Goal: Complete application form: Complete application form

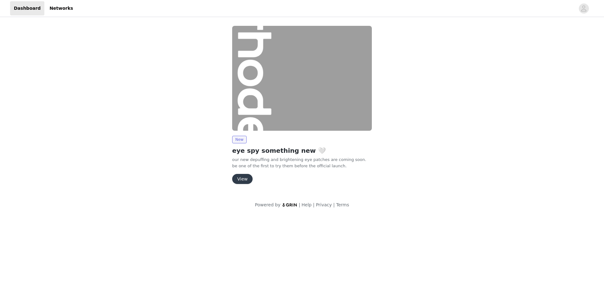
click at [240, 177] on button "View" at bounding box center [242, 179] width 20 height 10
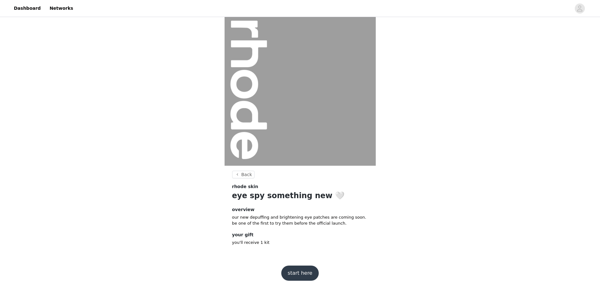
scroll to position [5, 0]
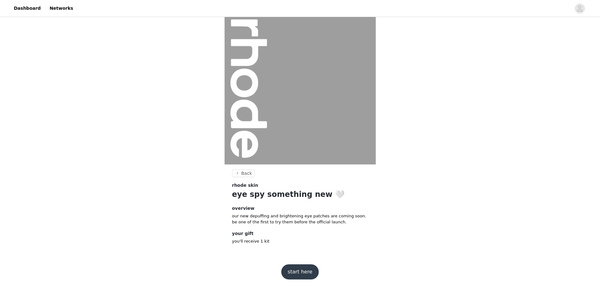
click at [304, 271] on button "start here" at bounding box center [299, 271] width 37 height 15
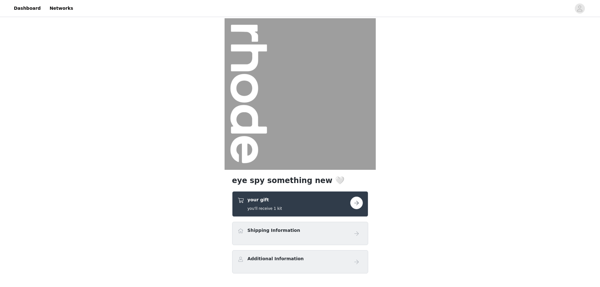
scroll to position [40, 0]
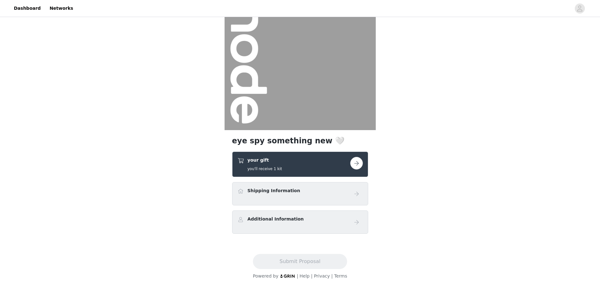
click at [360, 166] on button "button" at bounding box center [356, 163] width 13 height 13
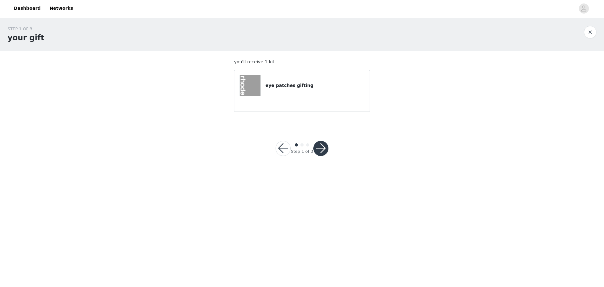
click at [291, 82] on h4 "eye patches gifting" at bounding box center [315, 85] width 99 height 7
click at [324, 150] on button "button" at bounding box center [321, 148] width 15 height 15
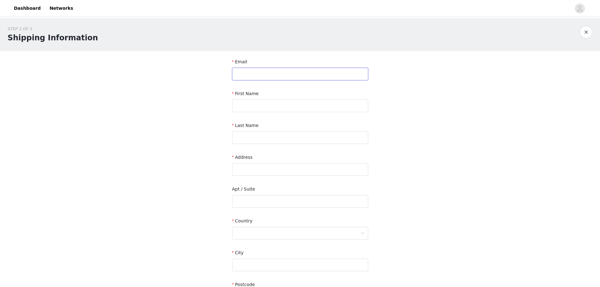
click at [239, 79] on input "text" at bounding box center [300, 74] width 136 height 13
type input "[EMAIL_ADDRESS][DOMAIN_NAME]"
click at [270, 108] on input "text" at bounding box center [300, 105] width 136 height 13
type input "SHRIYA"
type input "[PERSON_NAME]"
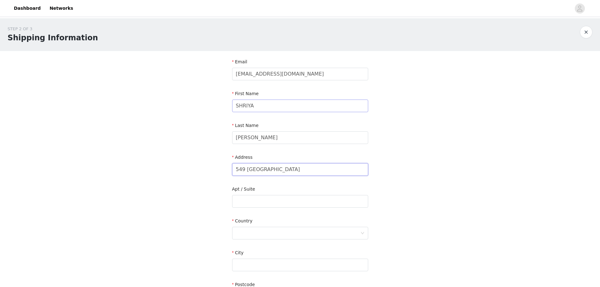
type input "549 [GEOGRAPHIC_DATA]"
type input "1701"
drag, startPoint x: 287, startPoint y: 237, endPoint x: 286, endPoint y: 233, distance: 4.1
click at [287, 237] on div at bounding box center [298, 233] width 124 height 12
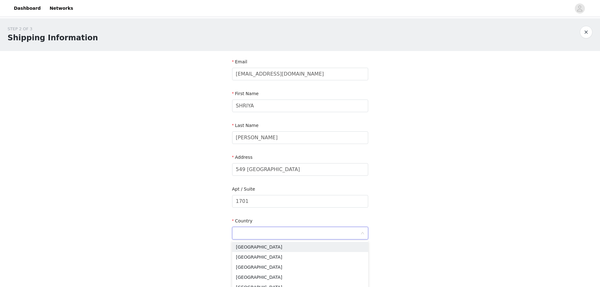
click at [286, 233] on input at bounding box center [298, 233] width 124 height 12
type input "CA"
click at [281, 245] on li "[GEOGRAPHIC_DATA]" at bounding box center [300, 247] width 136 height 10
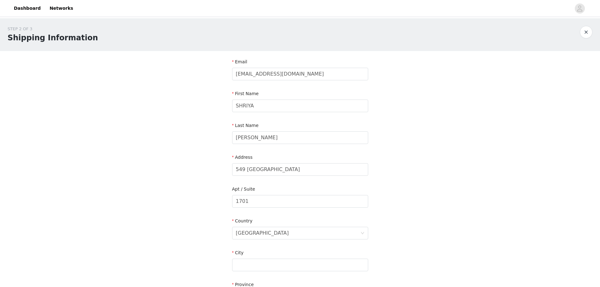
scroll to position [63, 0]
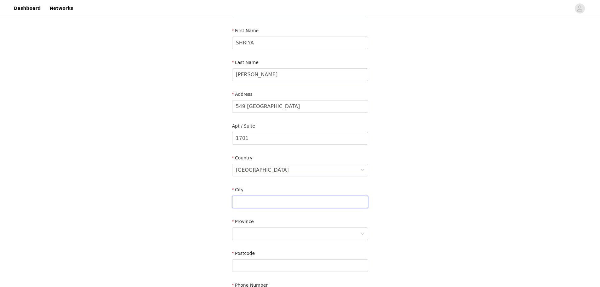
click at [261, 199] on input "text" at bounding box center [300, 201] width 136 height 13
type input "[GEOGRAPHIC_DATA]"
click at [261, 229] on div at bounding box center [298, 234] width 124 height 12
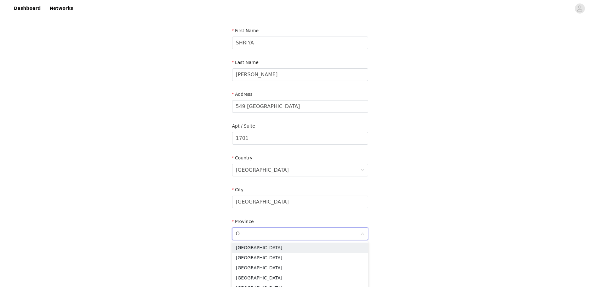
type input "ON"
click at [264, 249] on li "[GEOGRAPHIC_DATA]" at bounding box center [300, 247] width 136 height 10
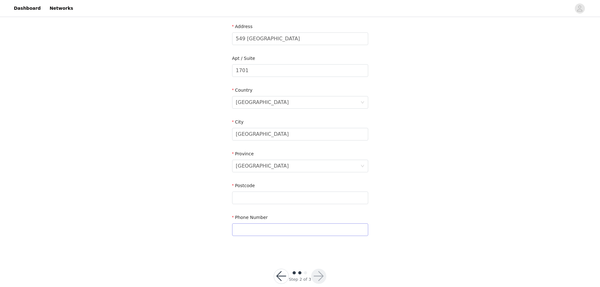
scroll to position [143, 0]
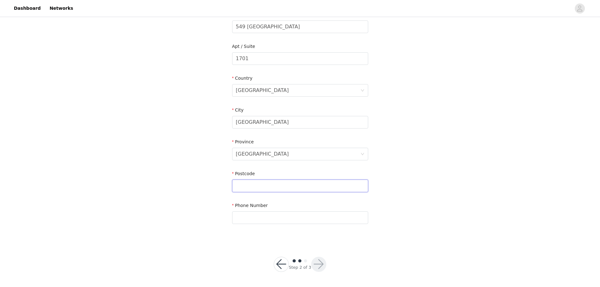
click at [254, 185] on input "text" at bounding box center [300, 185] width 136 height 13
type input "N6G0Y8"
click at [259, 212] on input "text" at bounding box center [300, 217] width 136 height 13
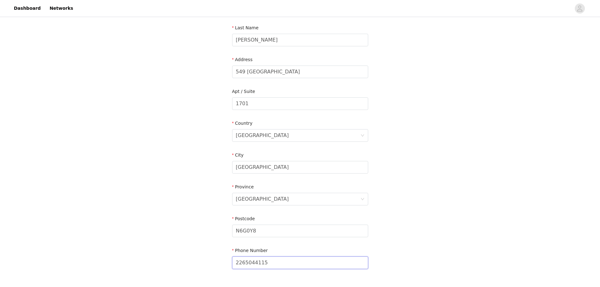
scroll to position [126, 0]
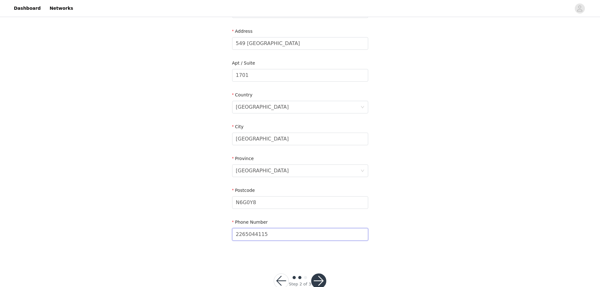
type input "2265044115"
click at [316, 276] on button "button" at bounding box center [318, 280] width 15 height 15
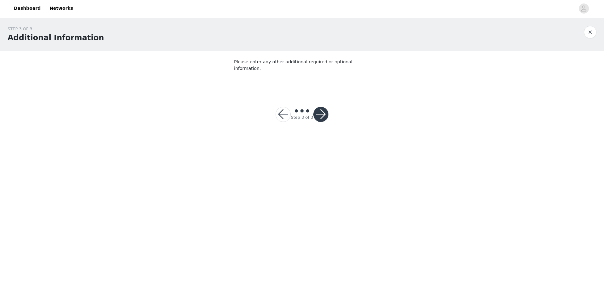
click at [321, 107] on button "button" at bounding box center [321, 114] width 15 height 15
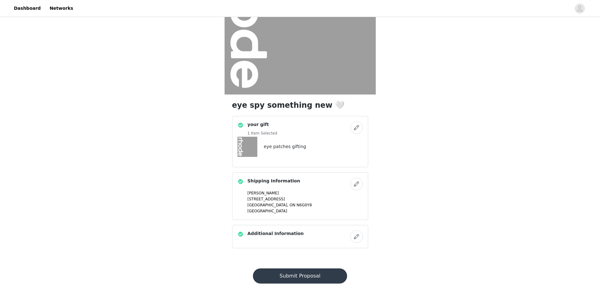
scroll to position [90, 0]
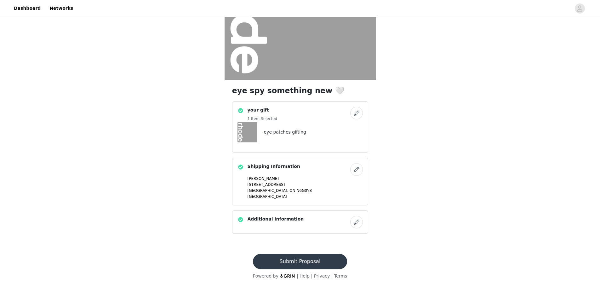
click at [308, 266] on button "Submit Proposal" at bounding box center [300, 261] width 94 height 15
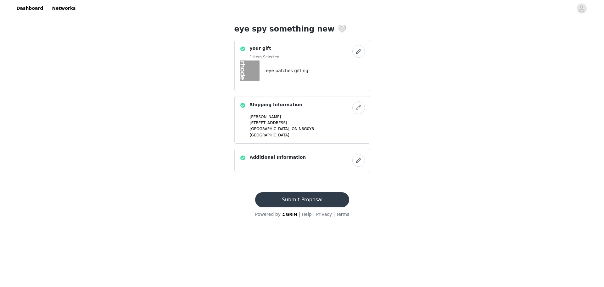
scroll to position [0, 0]
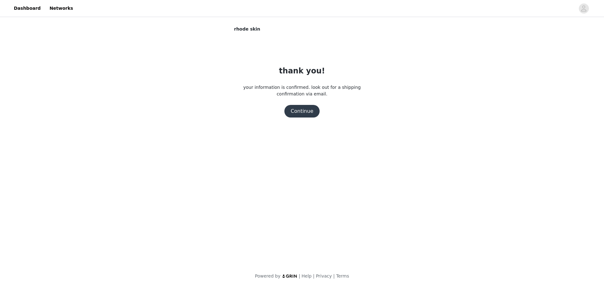
click at [309, 113] on button "Continue" at bounding box center [302, 111] width 35 height 13
